Goal: Task Accomplishment & Management: Manage account settings

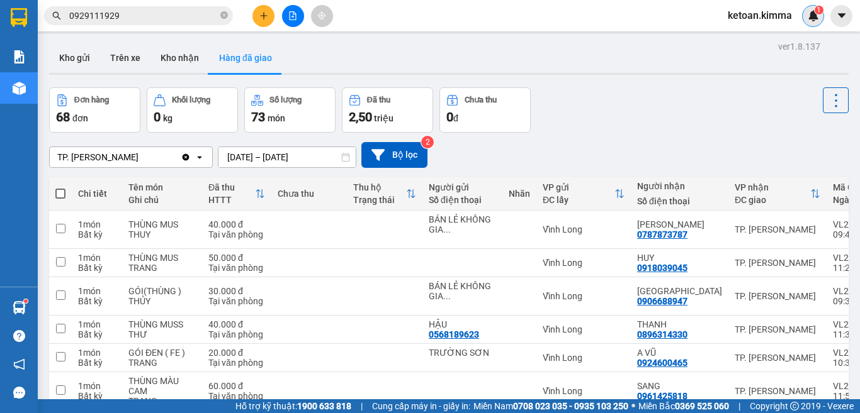
click at [815, 12] on sup "1" at bounding box center [818, 10] width 9 height 9
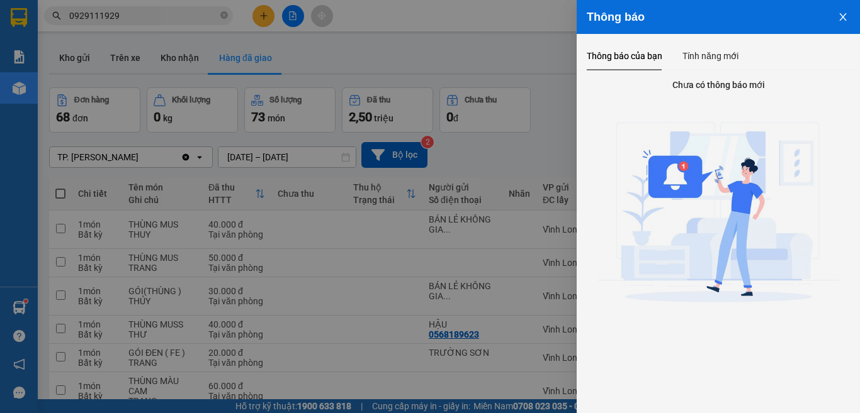
click at [843, 14] on icon "close" at bounding box center [842, 17] width 10 height 10
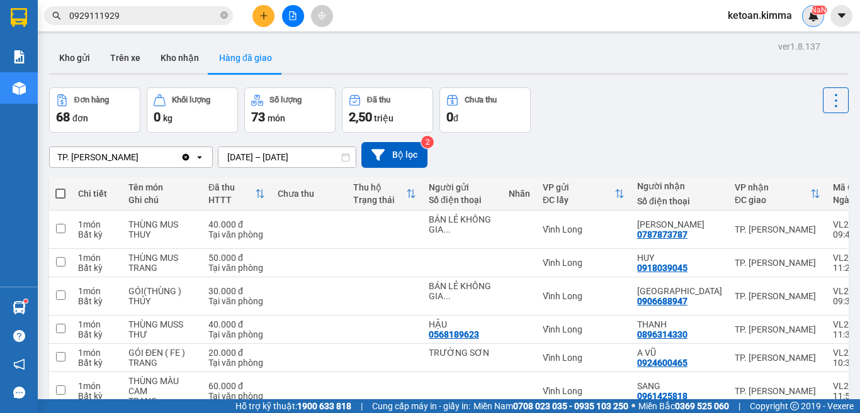
click at [815, 13] on sup "NaN" at bounding box center [818, 10] width 16 height 9
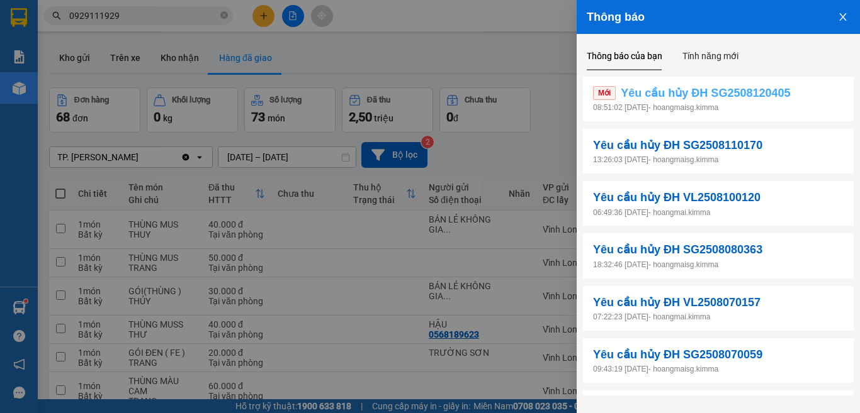
click at [659, 95] on span "Yêu cầu hủy ĐH SG2508120405" at bounding box center [704, 93] width 169 height 18
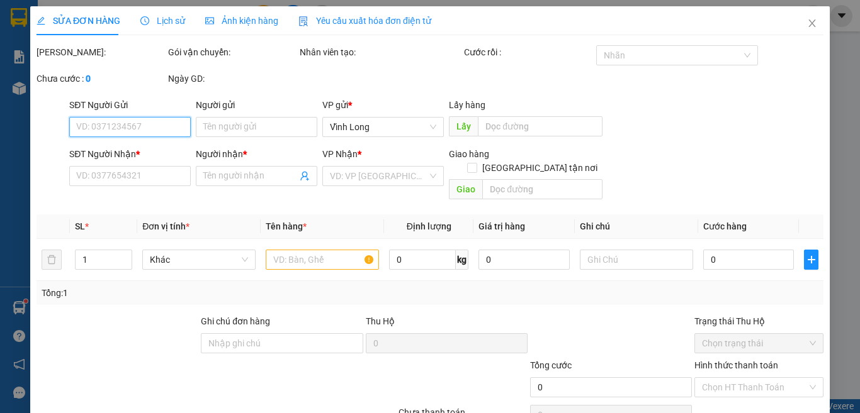
type input "000000000000"
type input "SAIIIIIIIIII"
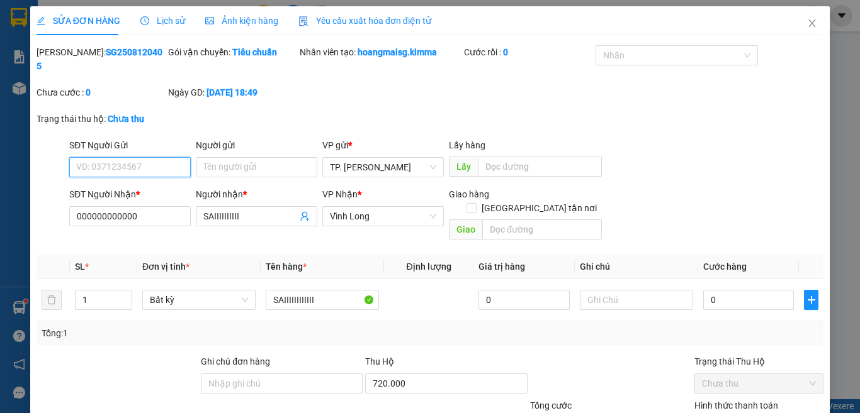
scroll to position [81, 0]
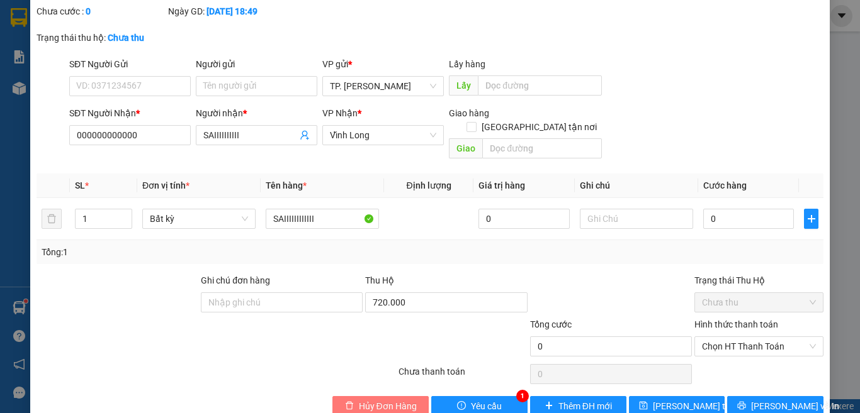
click at [386, 400] on span "Hủy Đơn Hàng" at bounding box center [388, 407] width 58 height 14
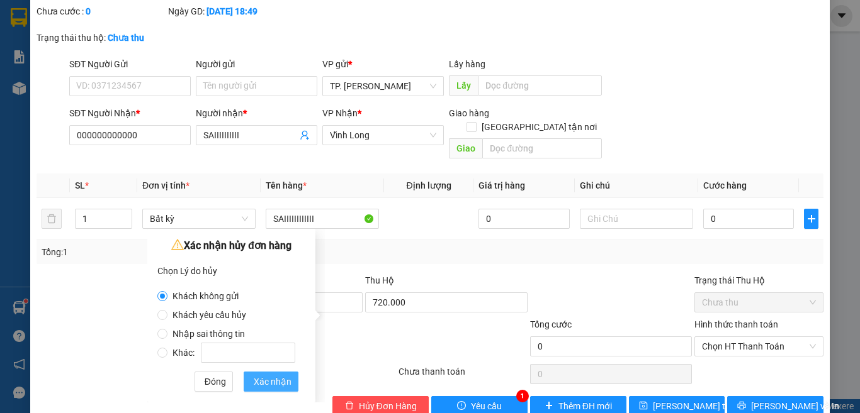
click at [272, 384] on span "Xác nhận" at bounding box center [273, 382] width 38 height 14
